Goal: Navigation & Orientation: Find specific page/section

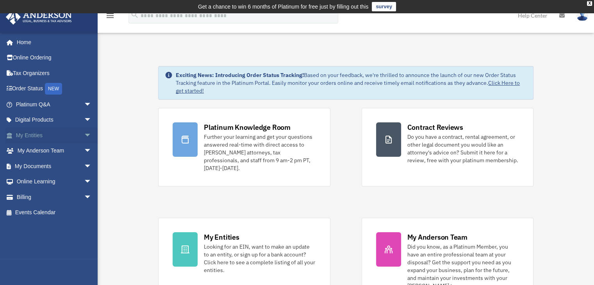
click at [84, 136] on span "arrow_drop_down" at bounding box center [92, 135] width 16 height 16
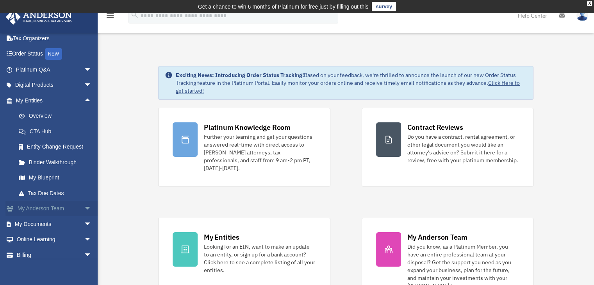
scroll to position [39, 0]
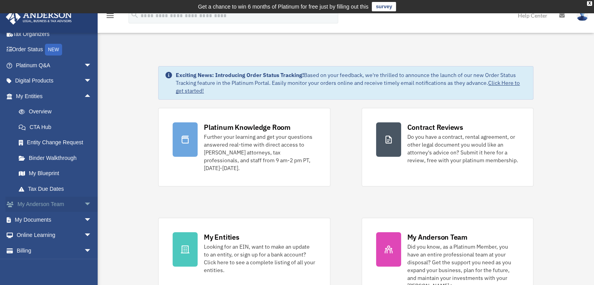
click at [84, 204] on span "arrow_drop_down" at bounding box center [92, 204] width 16 height 16
click at [50, 206] on link "My [PERSON_NAME] Team arrow_drop_up" at bounding box center [54, 204] width 98 height 16
click at [57, 220] on link "My Anderson Team" at bounding box center [57, 220] width 93 height 16
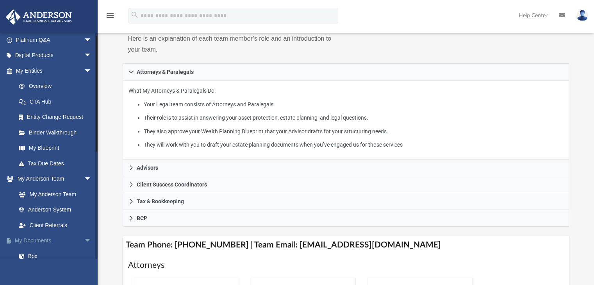
scroll to position [117, 0]
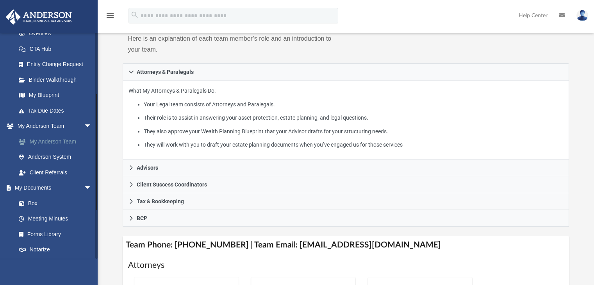
click at [50, 141] on link "My Anderson Team" at bounding box center [57, 142] width 93 height 16
click at [42, 125] on link "My [PERSON_NAME] Team arrow_drop_down" at bounding box center [54, 126] width 98 height 16
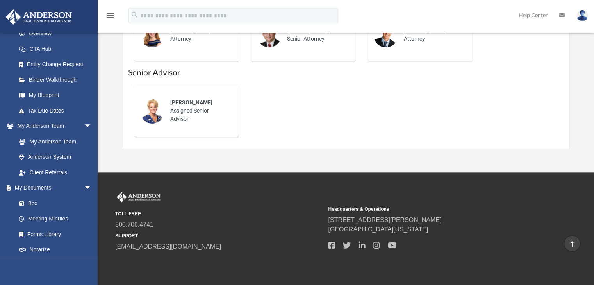
scroll to position [412, 0]
